Goal: Task Accomplishment & Management: Use online tool/utility

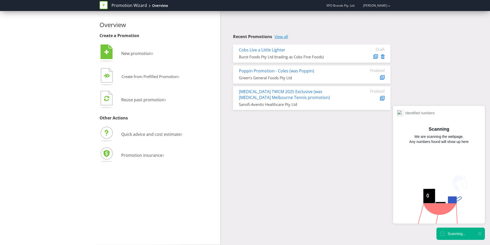
click at [285, 34] on link "View all" at bounding box center [282, 36] width 14 height 4
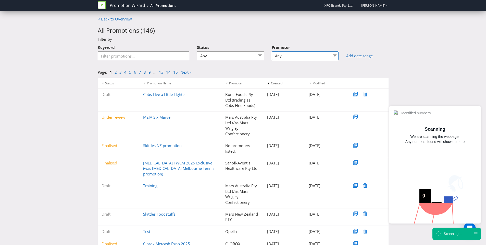
click at [296, 52] on select "Any Burst Foods Pty Ltd Burst Foods Pty Ltd (trading as Cobs Fine Foods) CHATIM…" at bounding box center [305, 55] width 67 height 9
select select "[PERSON_NAME] Family Estates"
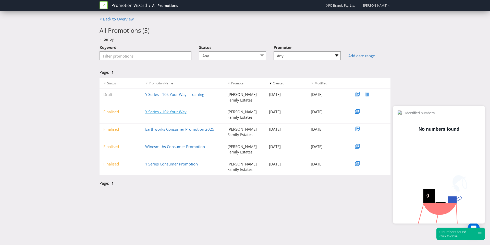
click at [175, 112] on link "Y Series - 10k Your Way" at bounding box center [165, 111] width 41 height 5
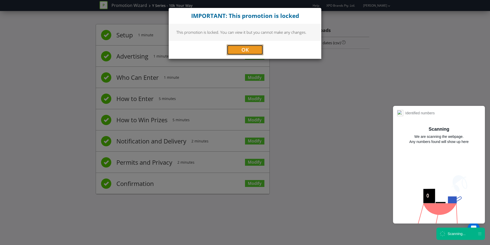
click at [241, 45] on button "OK" at bounding box center [245, 50] width 36 height 10
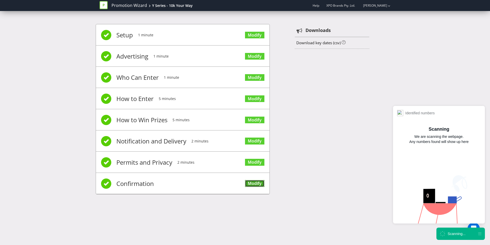
click at [260, 185] on link "Modify" at bounding box center [254, 183] width 19 height 7
